Goal: Find specific page/section: Find specific page/section

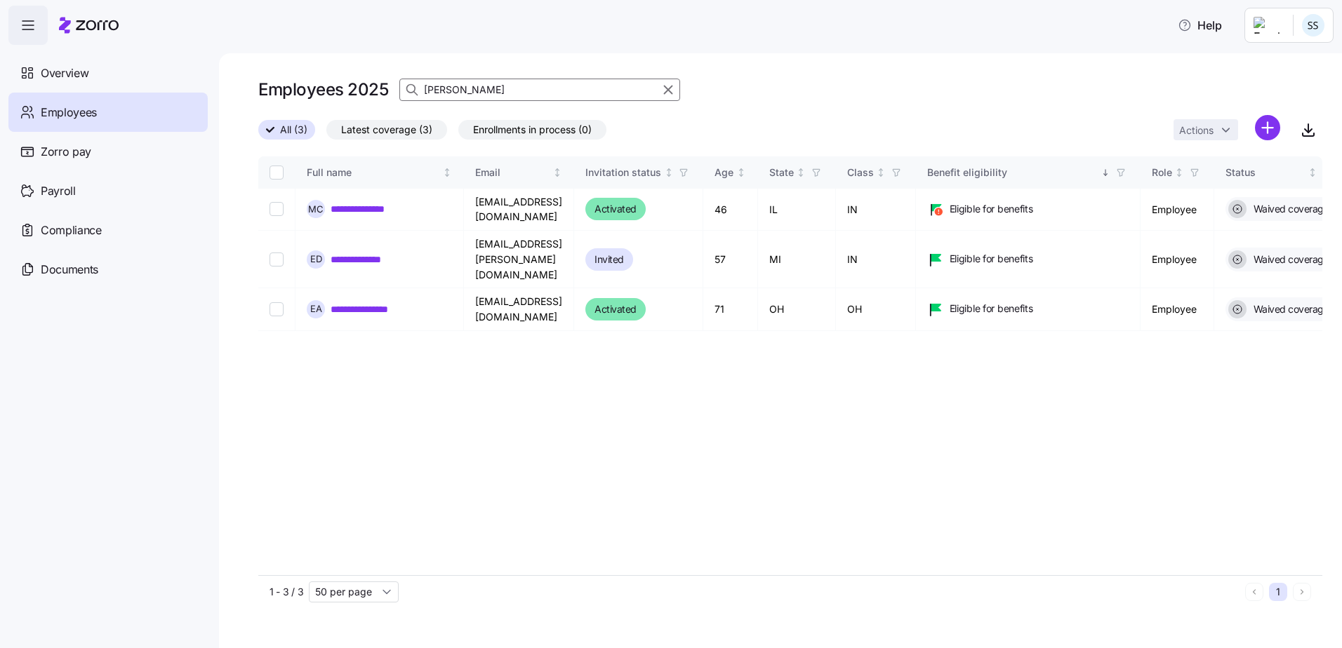
click at [445, 91] on input "[PERSON_NAME]" at bounding box center [539, 90] width 281 height 22
drag, startPoint x: 271, startPoint y: 74, endPoint x: 173, endPoint y: 76, distance: 97.6
click at [173, 76] on div "**********" at bounding box center [671, 320] width 1342 height 640
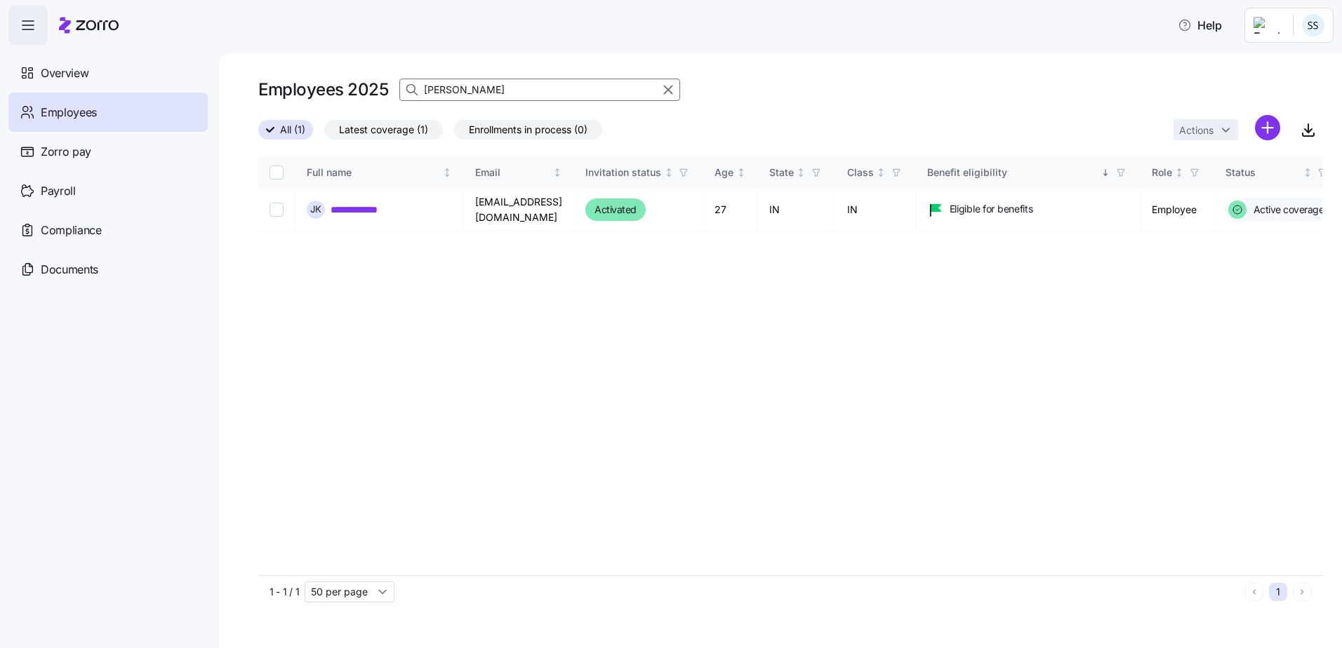
type input "[PERSON_NAME]"
